Goal: Use online tool/utility: Utilize a website feature to perform a specific function

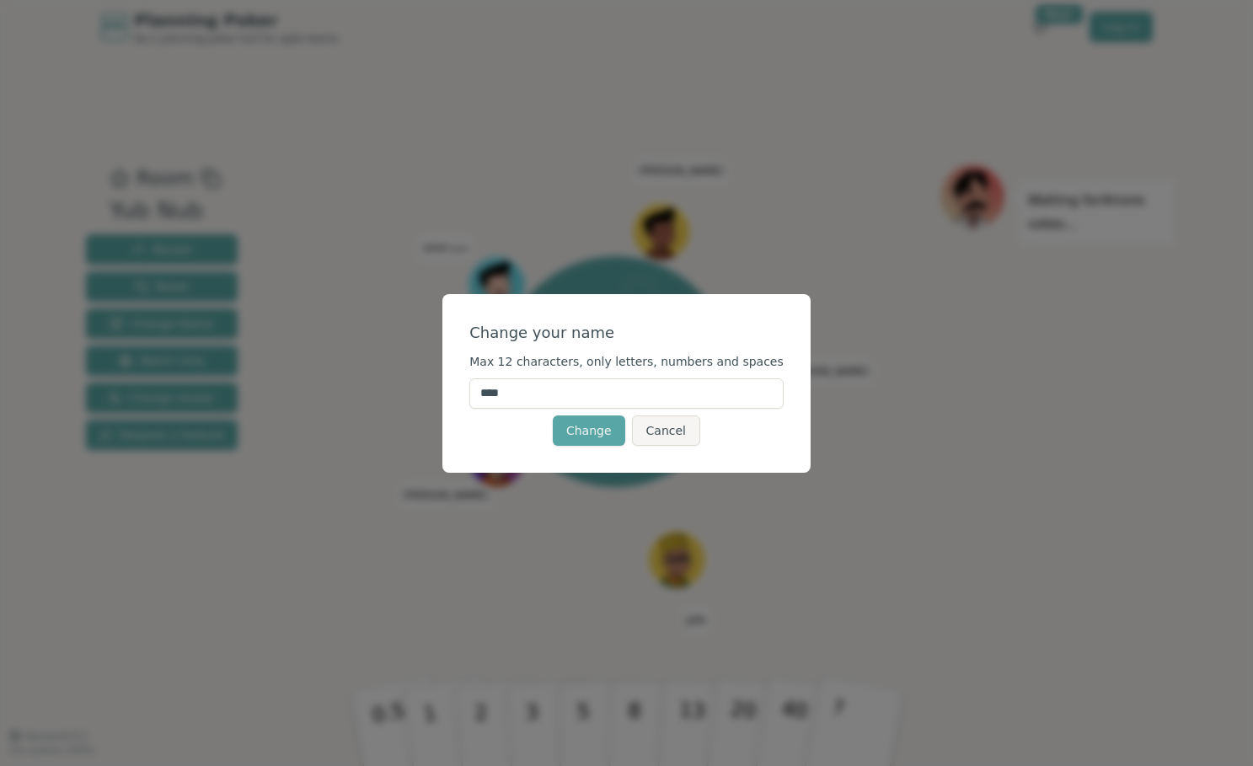
click at [506, 394] on input "****" at bounding box center [626, 393] width 314 height 30
type input "*****"
click at [593, 428] on button "Change" at bounding box center [589, 431] width 72 height 30
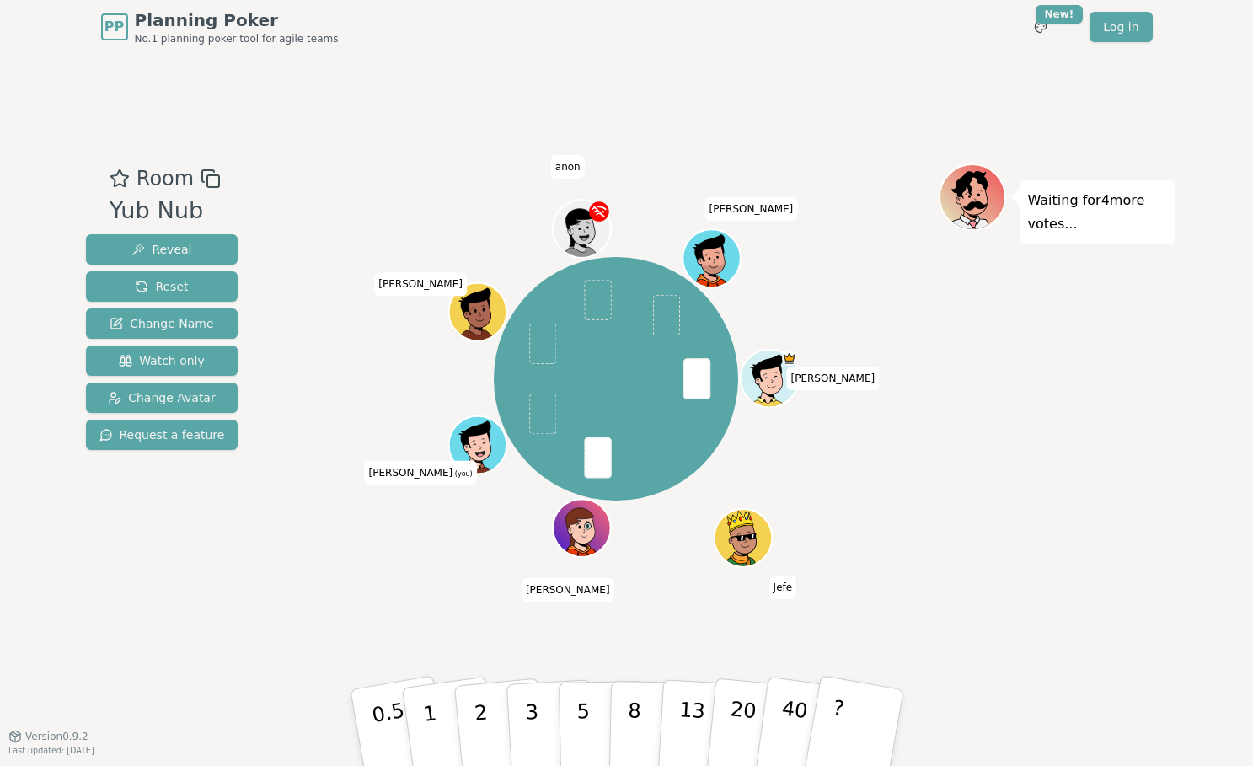
click at [314, 591] on div "[PERSON_NAME] [PERSON_NAME] (you) [PERSON_NAME] anon [PERSON_NAME]" at bounding box center [616, 396] width 645 height 464
click at [532, 728] on button "3" at bounding box center [551, 727] width 92 height 131
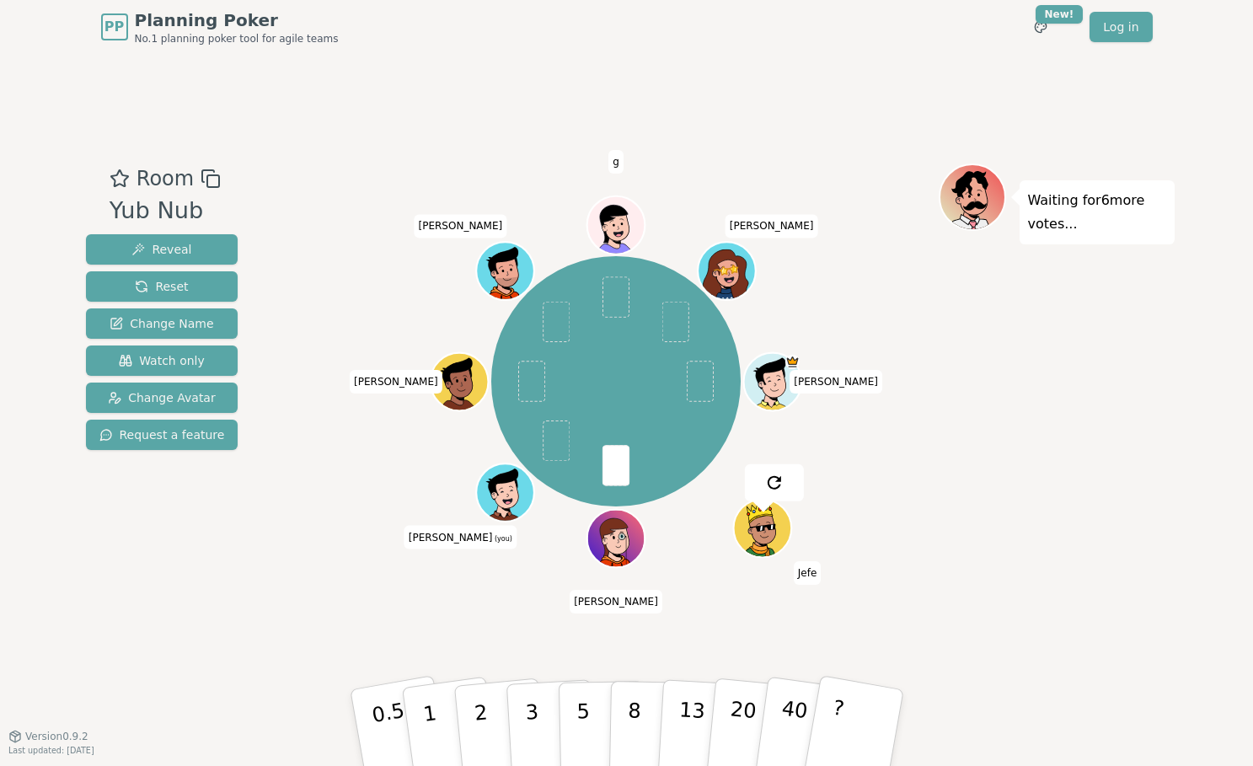
click at [255, 626] on div "Room Yub Nub Reveal Reset Change Name Watch only Change Avatar Request a featur…" at bounding box center [627, 396] width 1096 height 464
click at [522, 715] on button "3" at bounding box center [551, 727] width 92 height 131
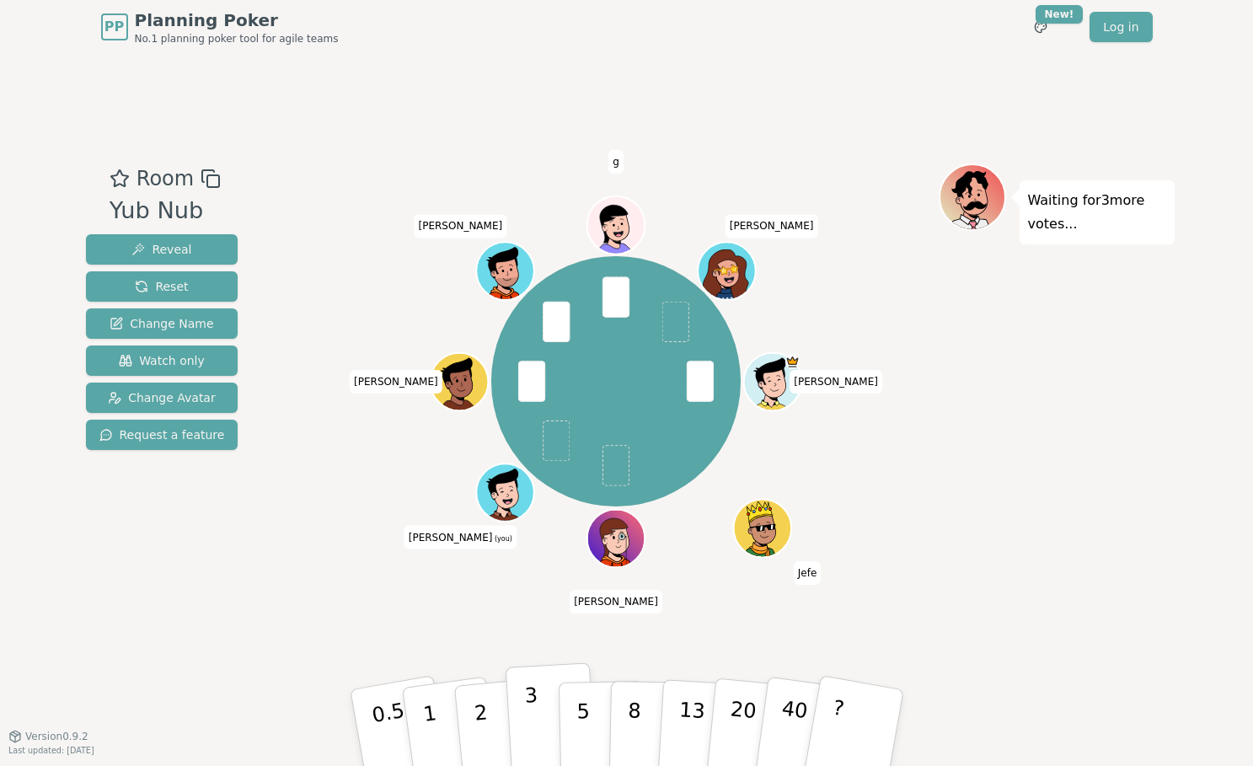
click at [528, 720] on button "3" at bounding box center [551, 727] width 92 height 131
click at [528, 705] on button "3" at bounding box center [551, 727] width 92 height 131
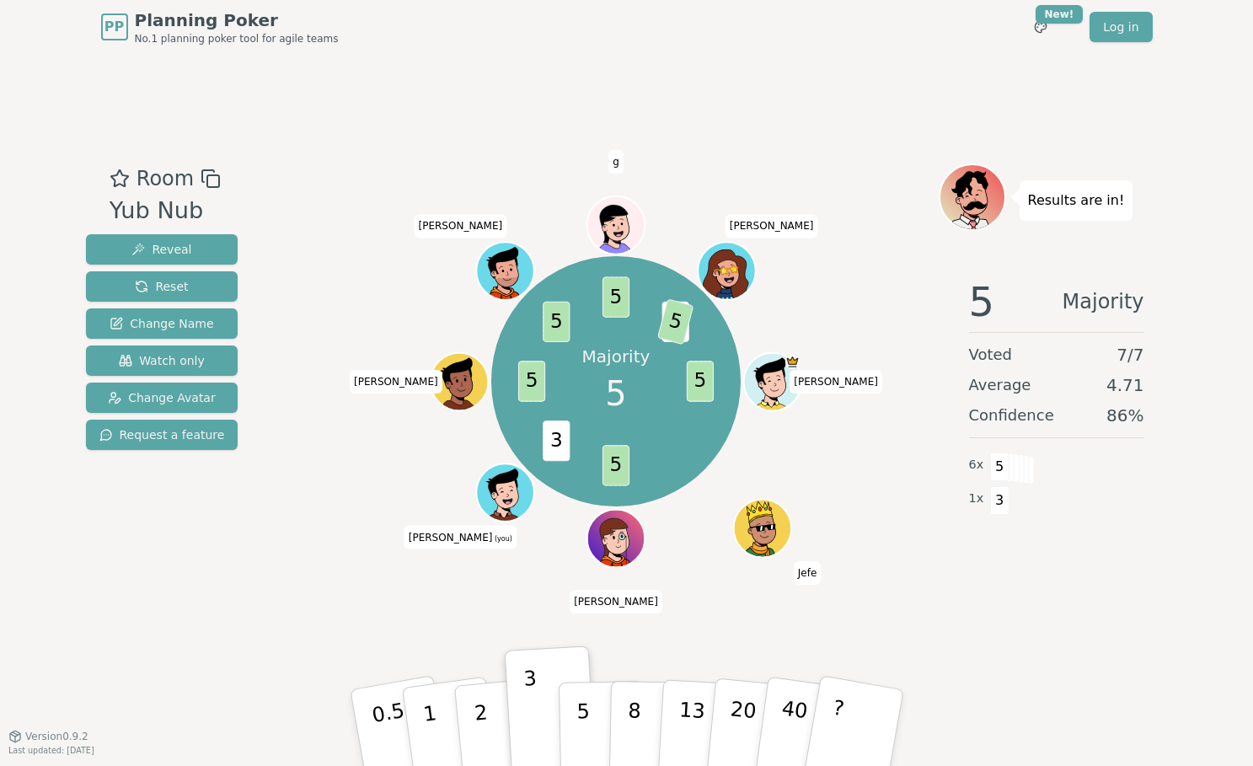
click at [669, 622] on div "Majority 5 5 5 3 5 5 5 3 5 [PERSON_NAME] Jefe [PERSON_NAME] (you) [PERSON_NAME]…" at bounding box center [616, 396] width 645 height 464
click at [587, 715] on button "5" at bounding box center [601, 728] width 87 height 128
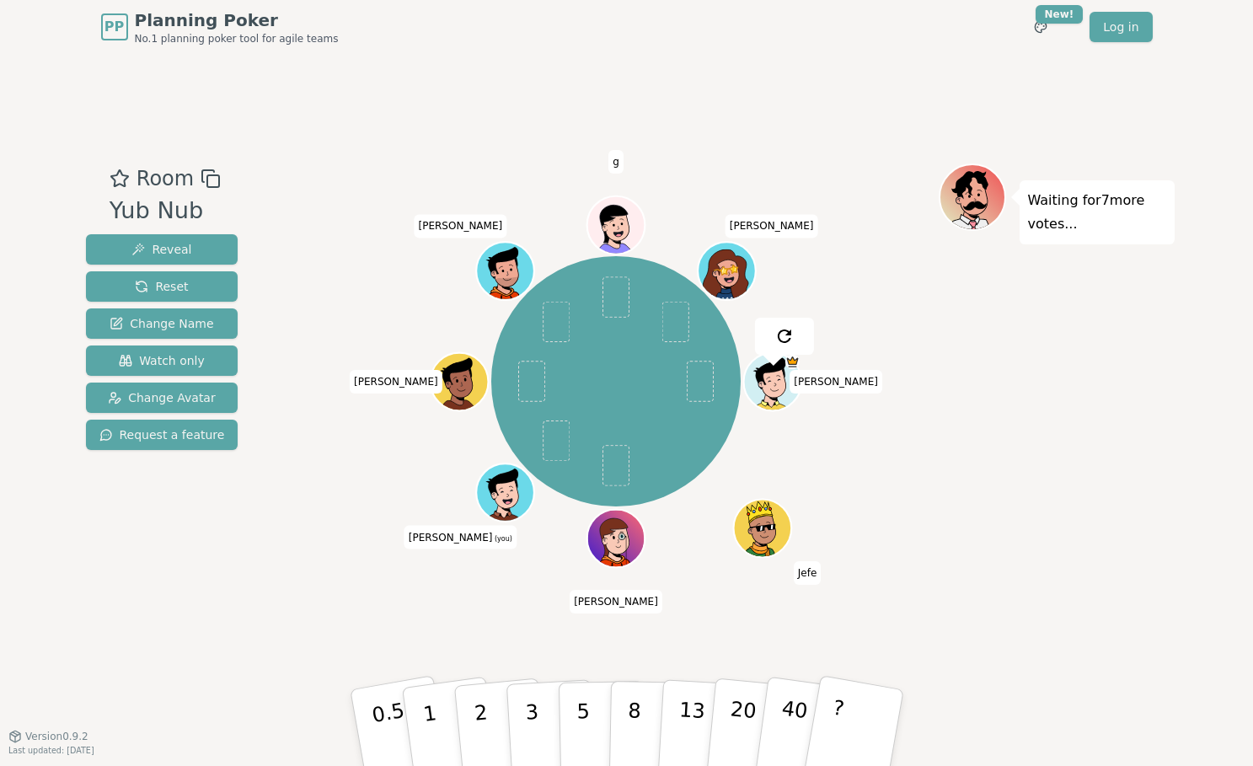
drag, startPoint x: 306, startPoint y: 465, endPoint x: 302, endPoint y: 475, distance: 11.0
click at [306, 465] on div "[PERSON_NAME] Jefe [PERSON_NAME] (you) [PERSON_NAME] g [PERSON_NAME]" at bounding box center [616, 382] width 645 height 377
click at [321, 574] on div "[PERSON_NAME] Jefe [PERSON_NAME] (you) [PERSON_NAME] g [PERSON_NAME]" at bounding box center [616, 396] width 645 height 464
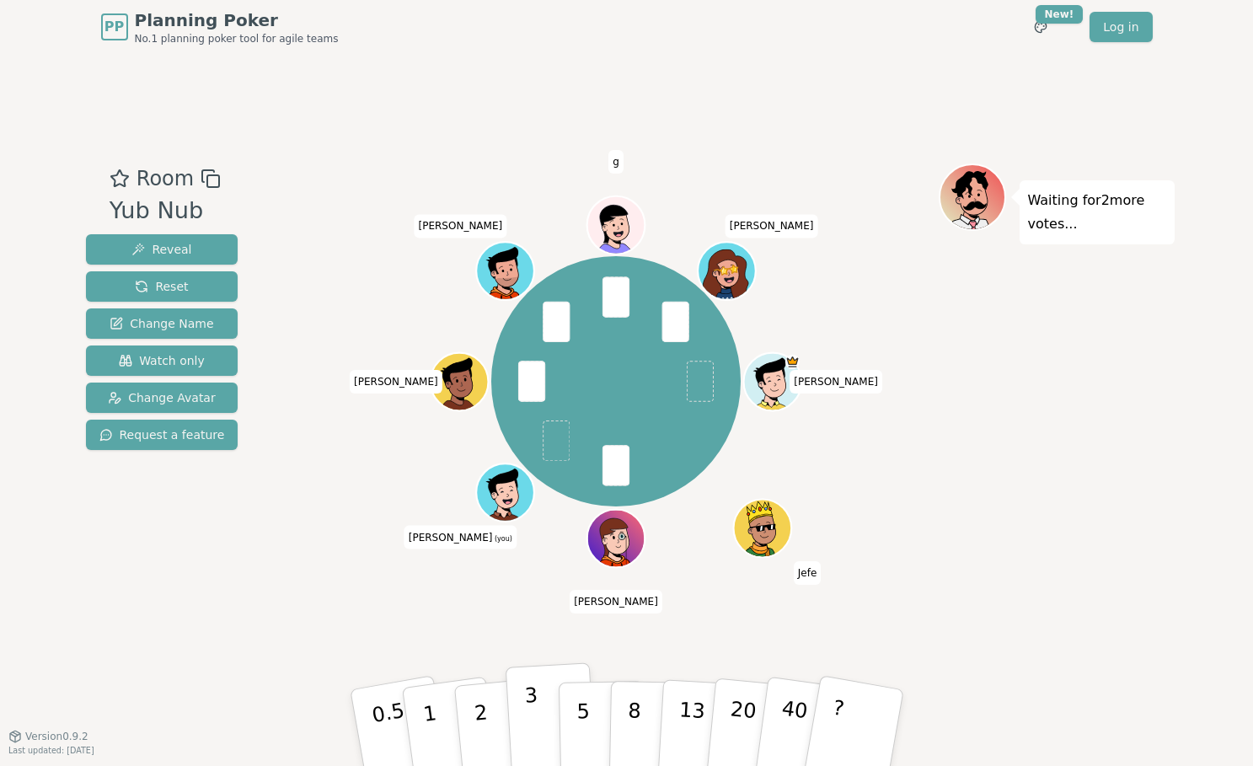
click at [534, 717] on button "3" at bounding box center [551, 727] width 92 height 131
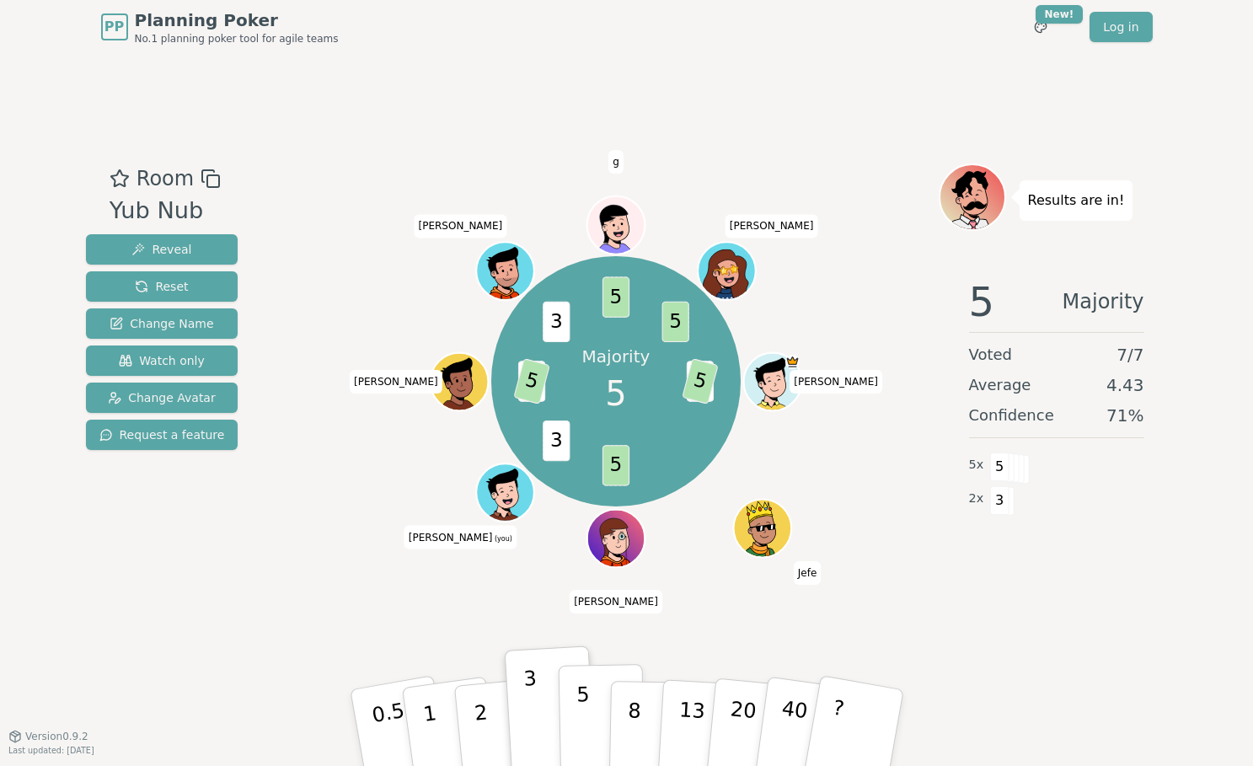
click at [584, 718] on button "5" at bounding box center [601, 728] width 87 height 128
